Goal: Check status

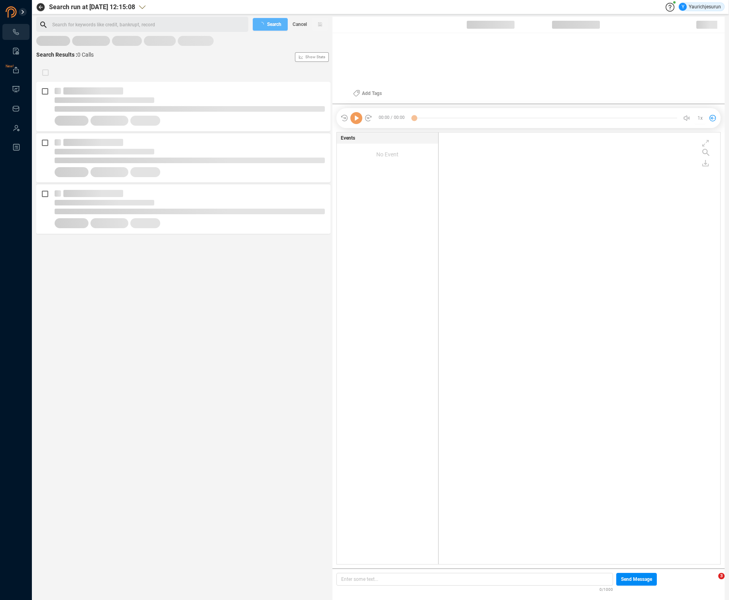
scroll to position [430, 277]
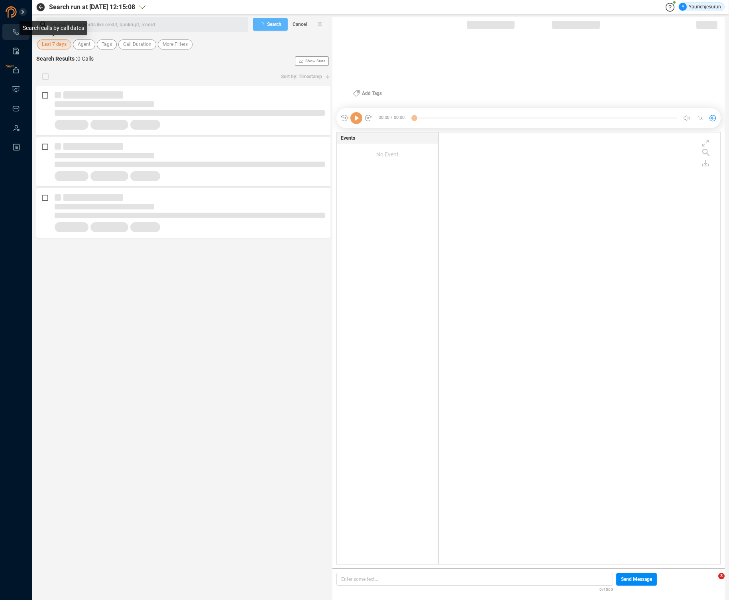
click at [52, 43] on span "Last 7 days" at bounding box center [54, 44] width 25 height 10
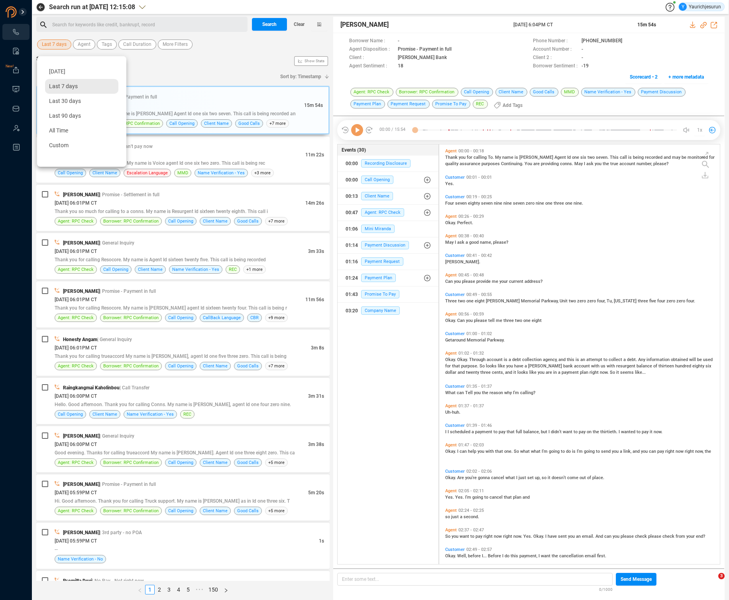
scroll to position [418, 277]
click at [54, 142] on span "Custom" at bounding box center [59, 145] width 20 height 6
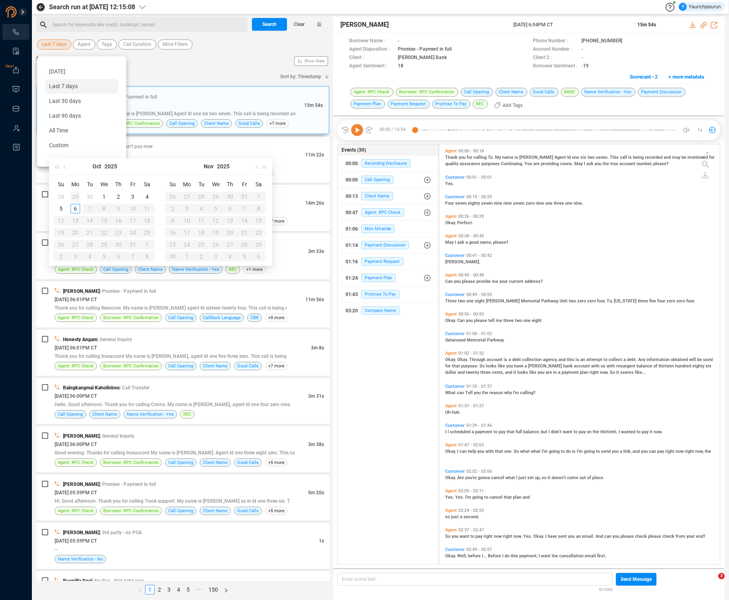
type input "[DATE]"
click at [73, 196] on div "29" at bounding box center [76, 197] width 10 height 10
type input "[DATE]"
click at [148, 246] on div "4" at bounding box center [147, 245] width 10 height 10
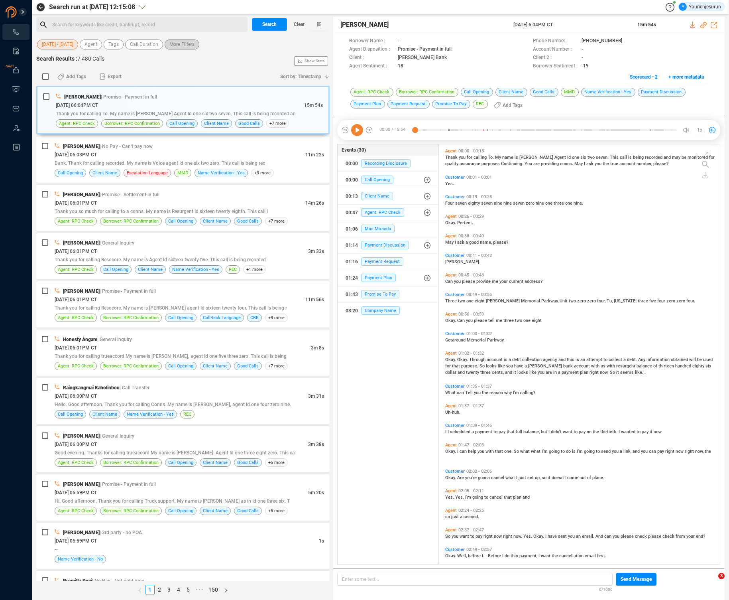
click at [186, 49] on span "More Filters" at bounding box center [181, 44] width 25 height 10
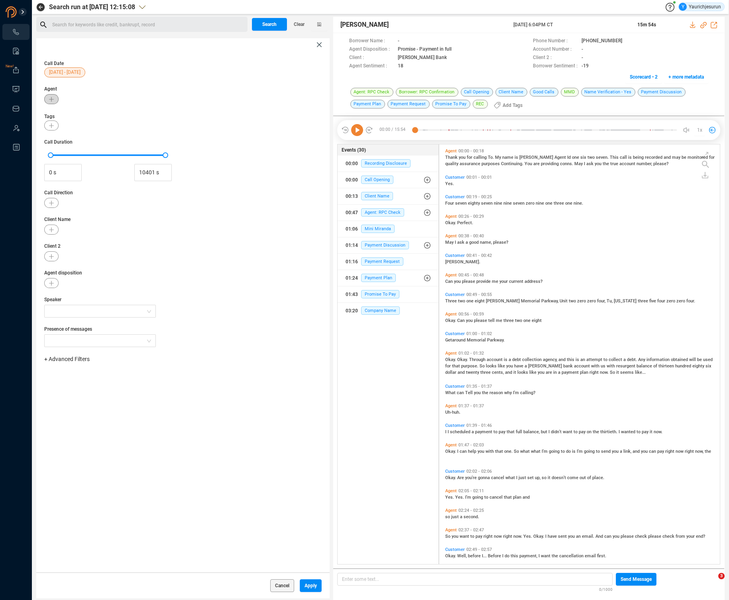
click at [55, 98] on button "button" at bounding box center [51, 99] width 14 height 10
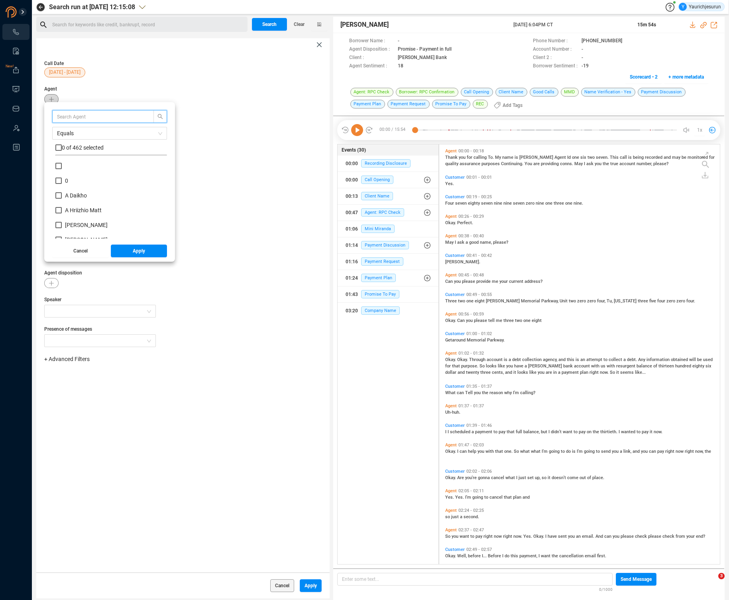
scroll to position [75, 108]
type input "Doni"
click at [60, 147] on input "checkbox" at bounding box center [58, 147] width 6 height 6
checkbox input "true"
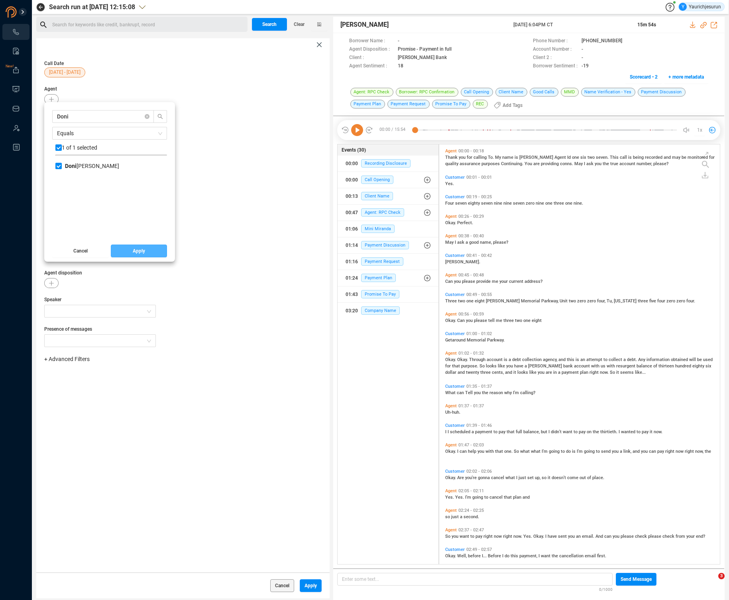
click at [127, 250] on button "Apply" at bounding box center [139, 250] width 57 height 13
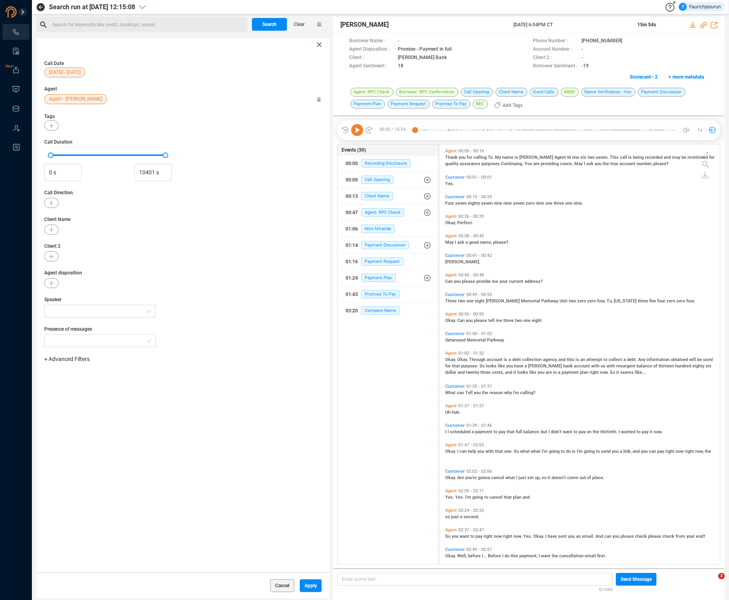
click at [315, 592] on div "Cancel Apply" at bounding box center [182, 585] width 293 height 26
click at [315, 590] on span "Apply" at bounding box center [311, 585] width 12 height 13
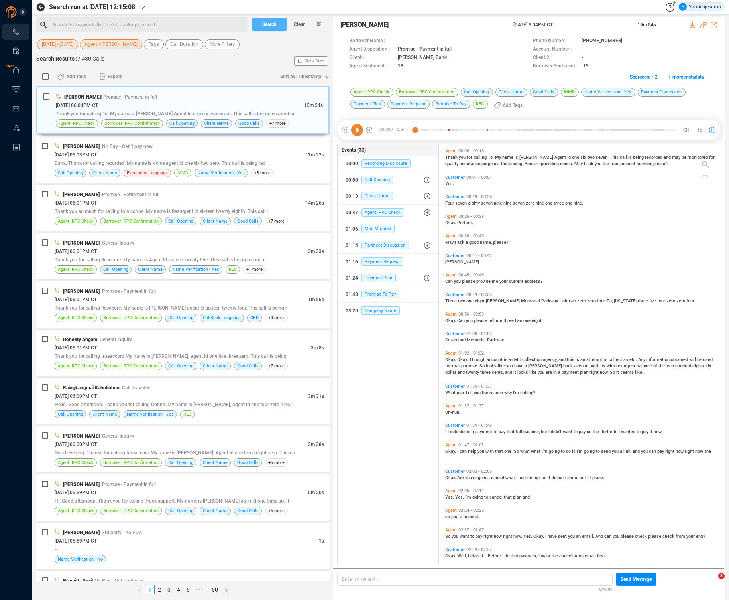
click at [271, 25] on span "Search" at bounding box center [269, 24] width 14 height 13
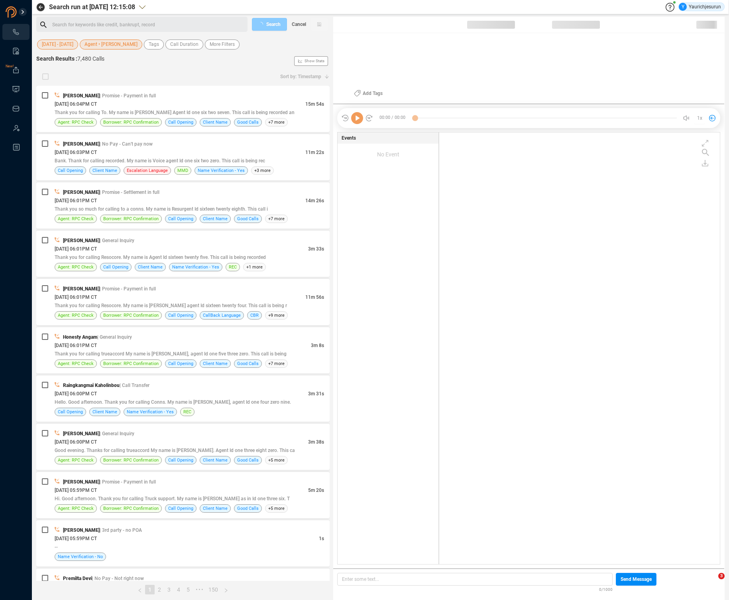
scroll to position [430, 277]
checkbox input "true"
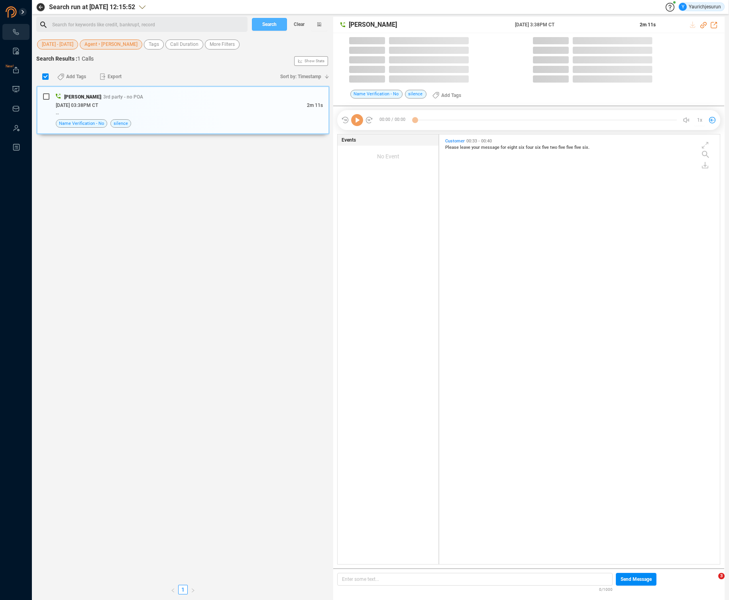
scroll to position [429, 277]
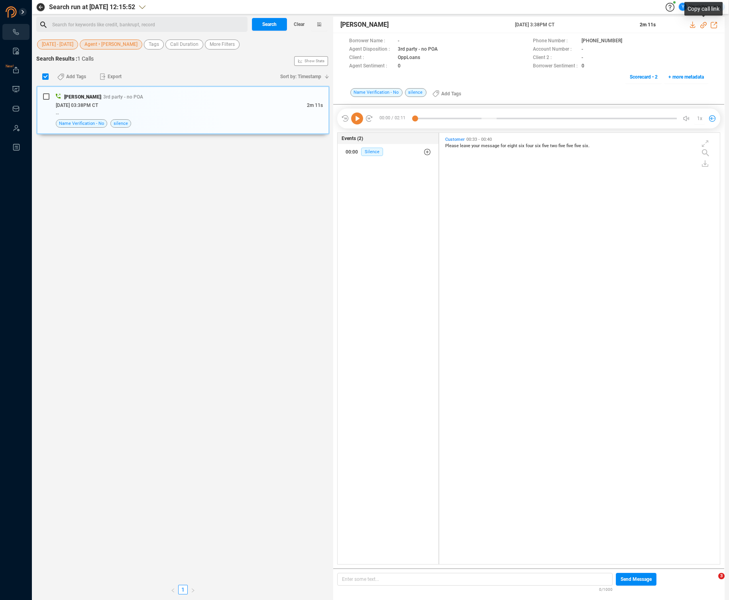
click at [703, 25] on icon at bounding box center [703, 25] width 6 height 6
click at [357, 117] on icon at bounding box center [357, 118] width 12 height 12
click at [154, 175] on div "[PERSON_NAME] | 3rd party - no POA [DATE] 03:38PM CT 2m 11s -- Name Verificatio…" at bounding box center [182, 333] width 293 height 495
click at [63, 40] on span "[DATE] - [DATE]" at bounding box center [57, 44] width 31 height 10
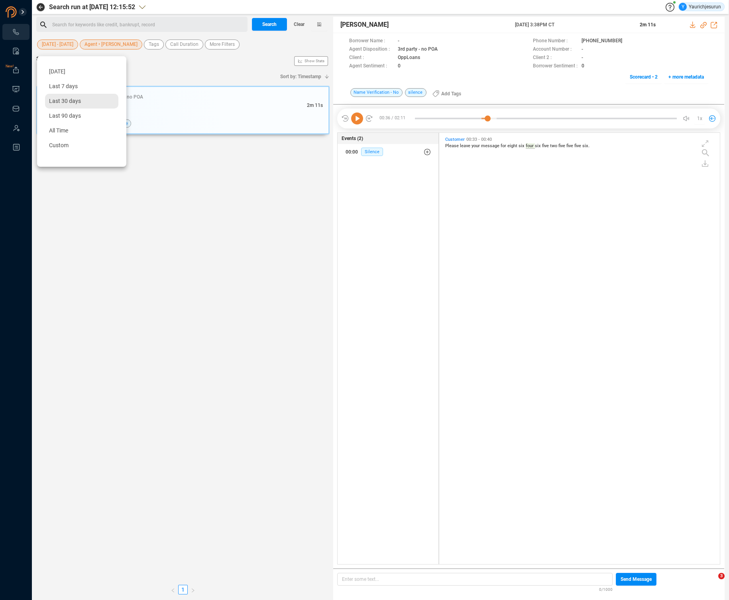
click at [59, 105] on div "Last 30 days" at bounding box center [81, 101] width 73 height 15
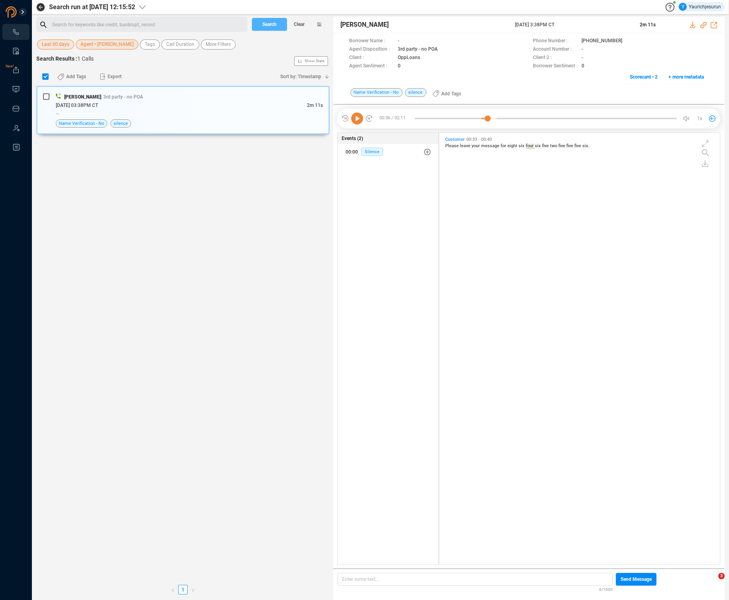
click at [281, 28] on button "Search" at bounding box center [269, 24] width 35 height 13
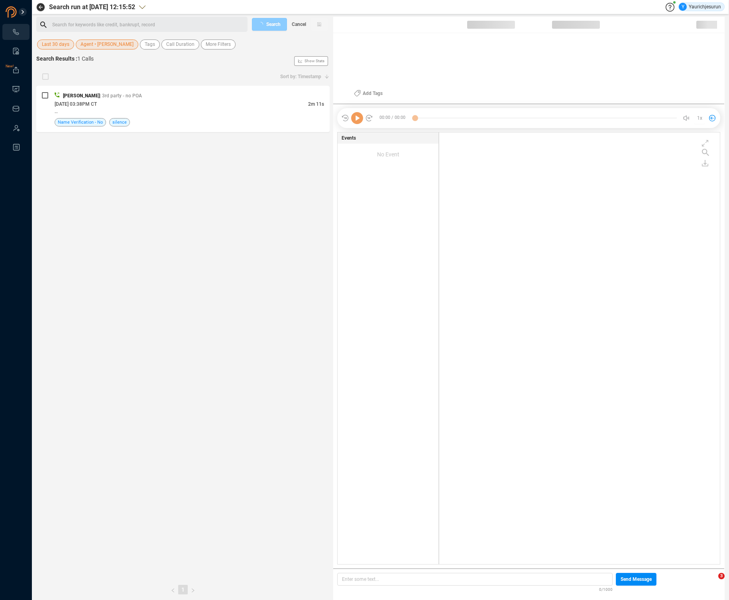
scroll to position [430, 277]
checkbox input "true"
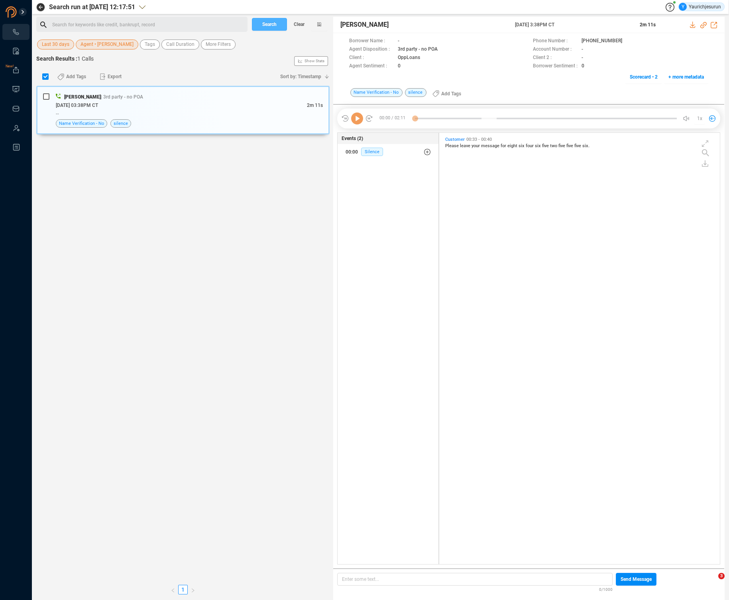
scroll to position [429, 277]
click at [184, 207] on div "[PERSON_NAME] | 3rd party - no POA [DATE] 03:38PM CT 2m 11s -- Name Verificatio…" at bounding box center [182, 333] width 293 height 495
